Goal: Task Accomplishment & Management: Manage account settings

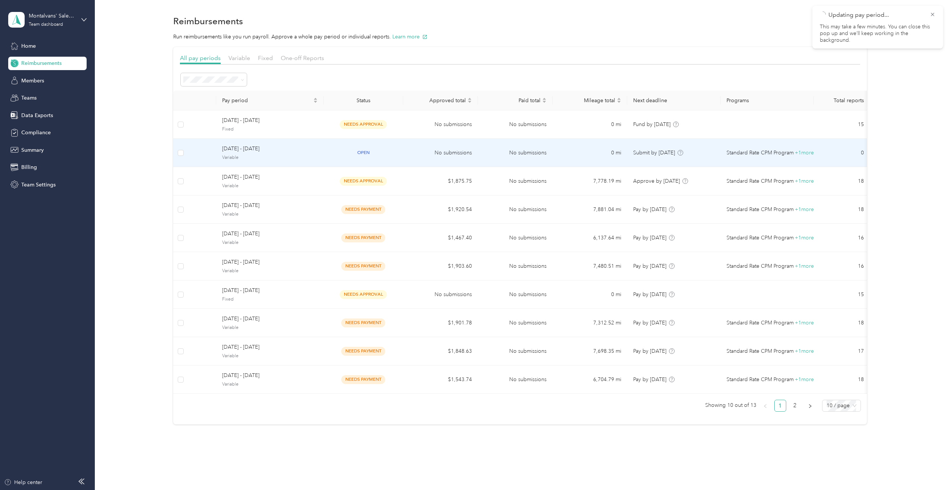
drag, startPoint x: 294, startPoint y: 153, endPoint x: 300, endPoint y: 156, distance: 6.2
click at [300, 156] on div "[DATE] - [DATE] Variable" at bounding box center [270, 153] width 96 height 16
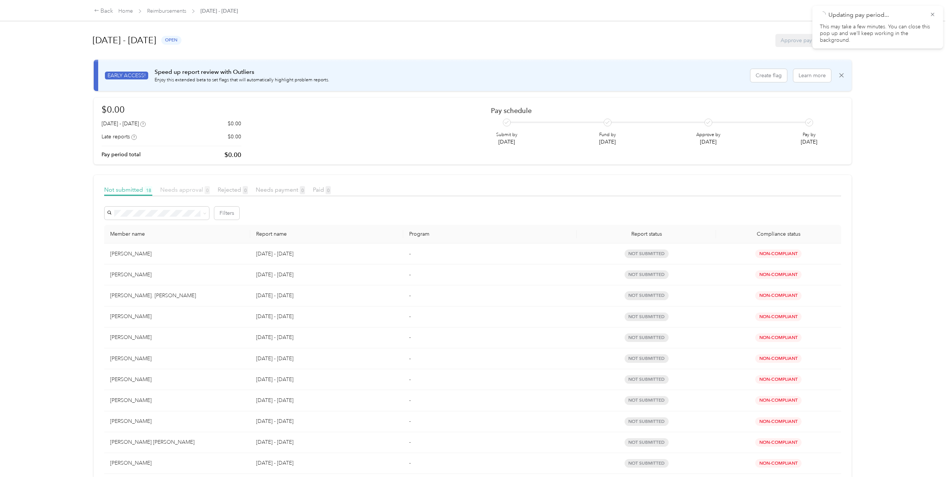
click at [181, 191] on span "Needs approval 0" at bounding box center [185, 189] width 50 height 7
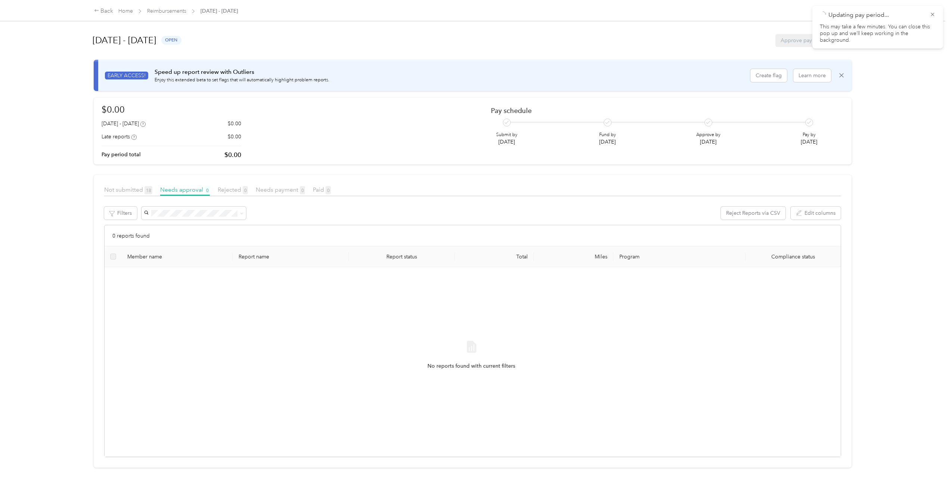
click at [122, 184] on article "Not submitted 18 Needs approval 0 Rejected 0 Needs payment 0 Paid 0 Filters Rej…" at bounding box center [473, 321] width 758 height 293
click at [109, 12] on div "Back" at bounding box center [103, 11] width 19 height 9
